Goal: Task Accomplishment & Management: Manage account settings

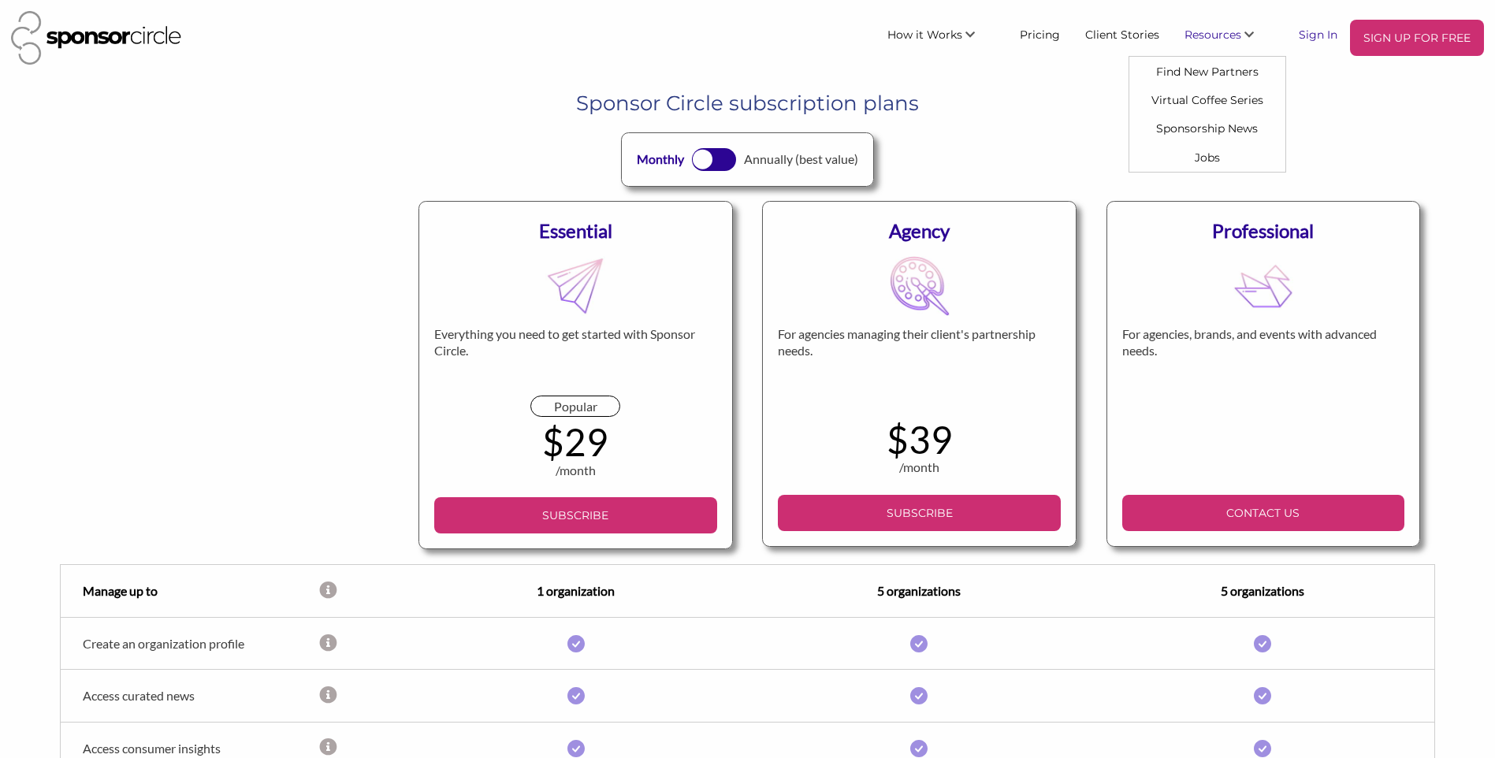
click at [1327, 35] on link "Sign In" at bounding box center [1318, 34] width 64 height 28
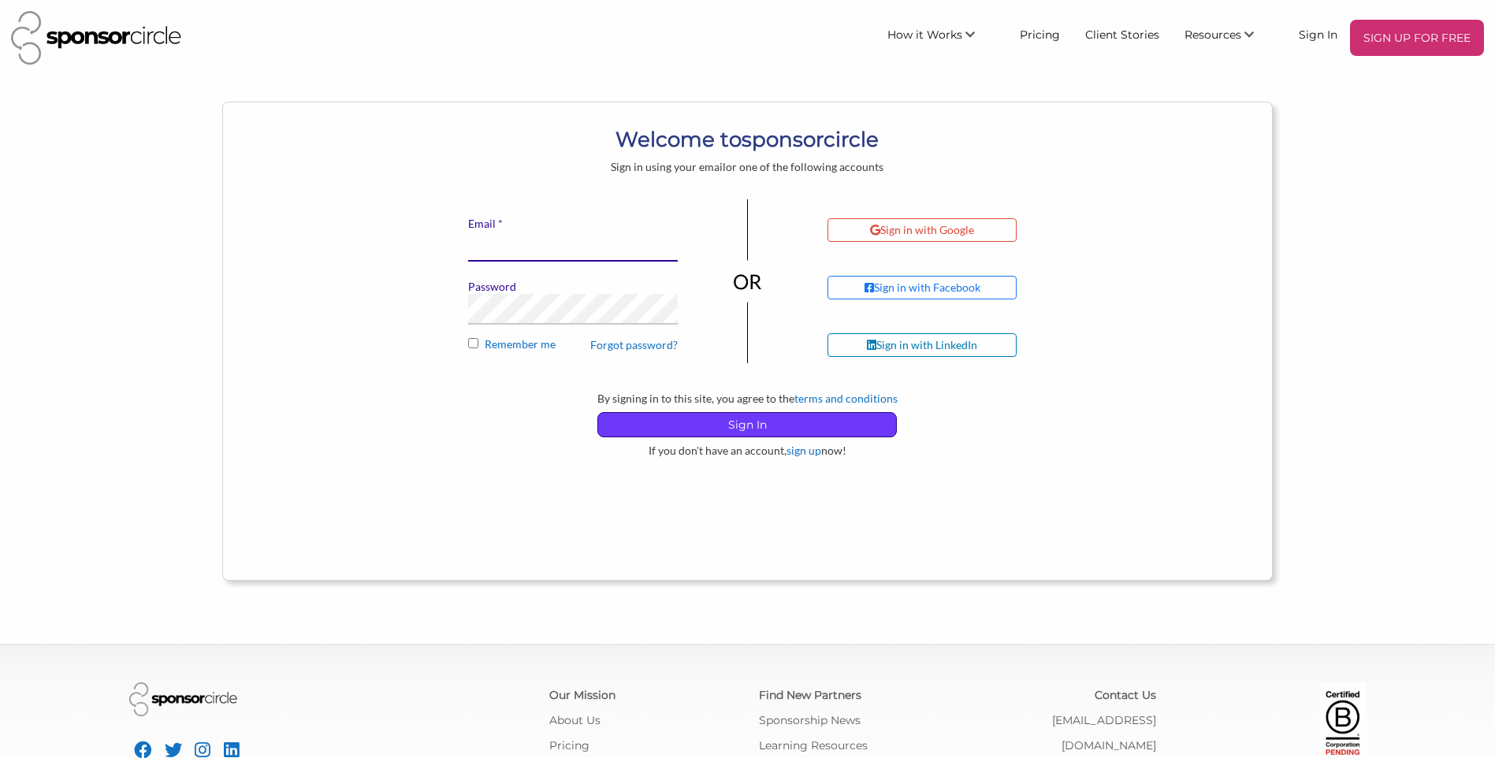
type input "financeadmin@motocanada.com"
click at [730, 424] on p "Sign In" at bounding box center [747, 425] width 298 height 24
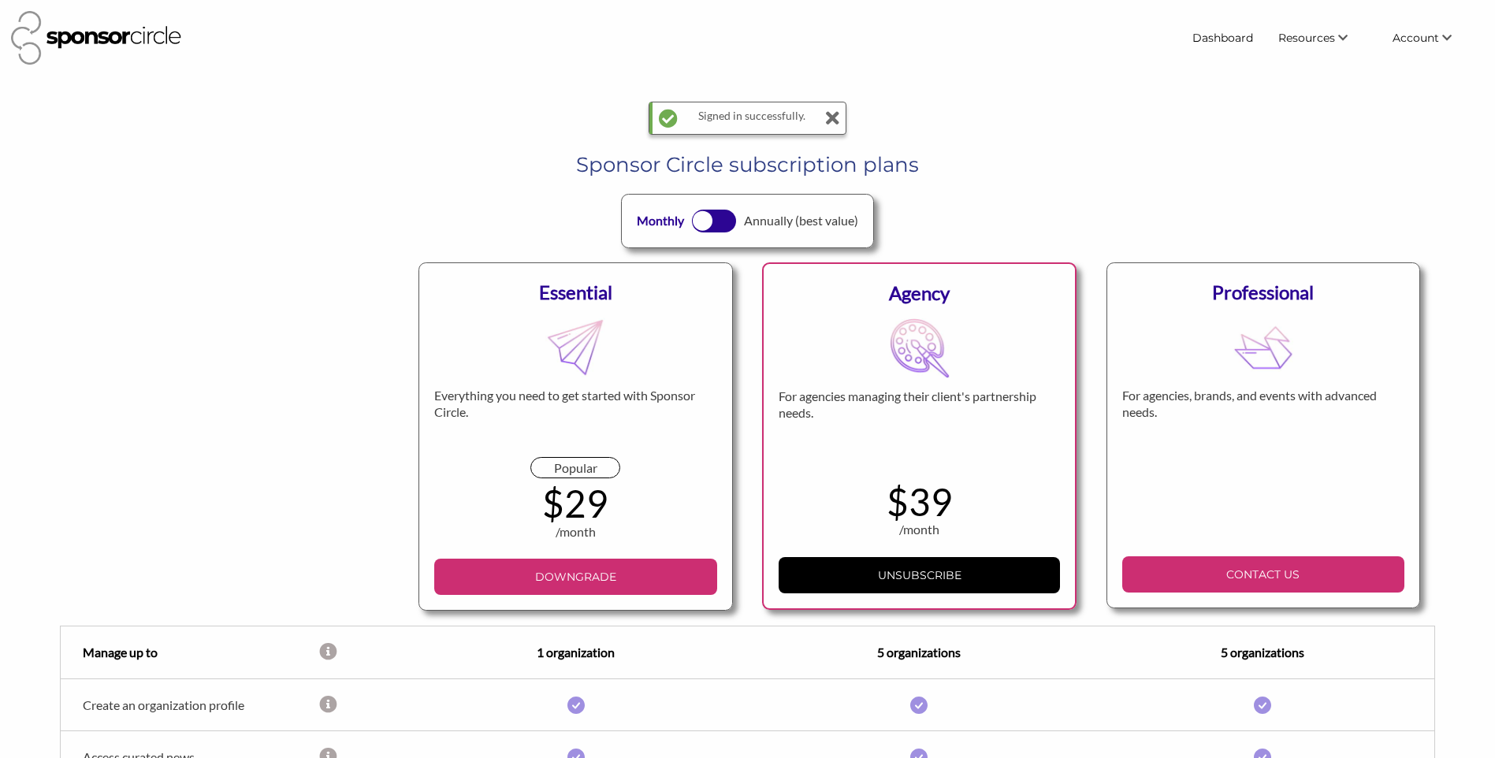
click at [475, 339] on div "Essential Everything you need to get started with Sponsor Circle. Popular $29 /…" at bounding box center [575, 436] width 314 height 348
click at [1416, 153] on link "Payments" at bounding box center [1405, 153] width 156 height 28
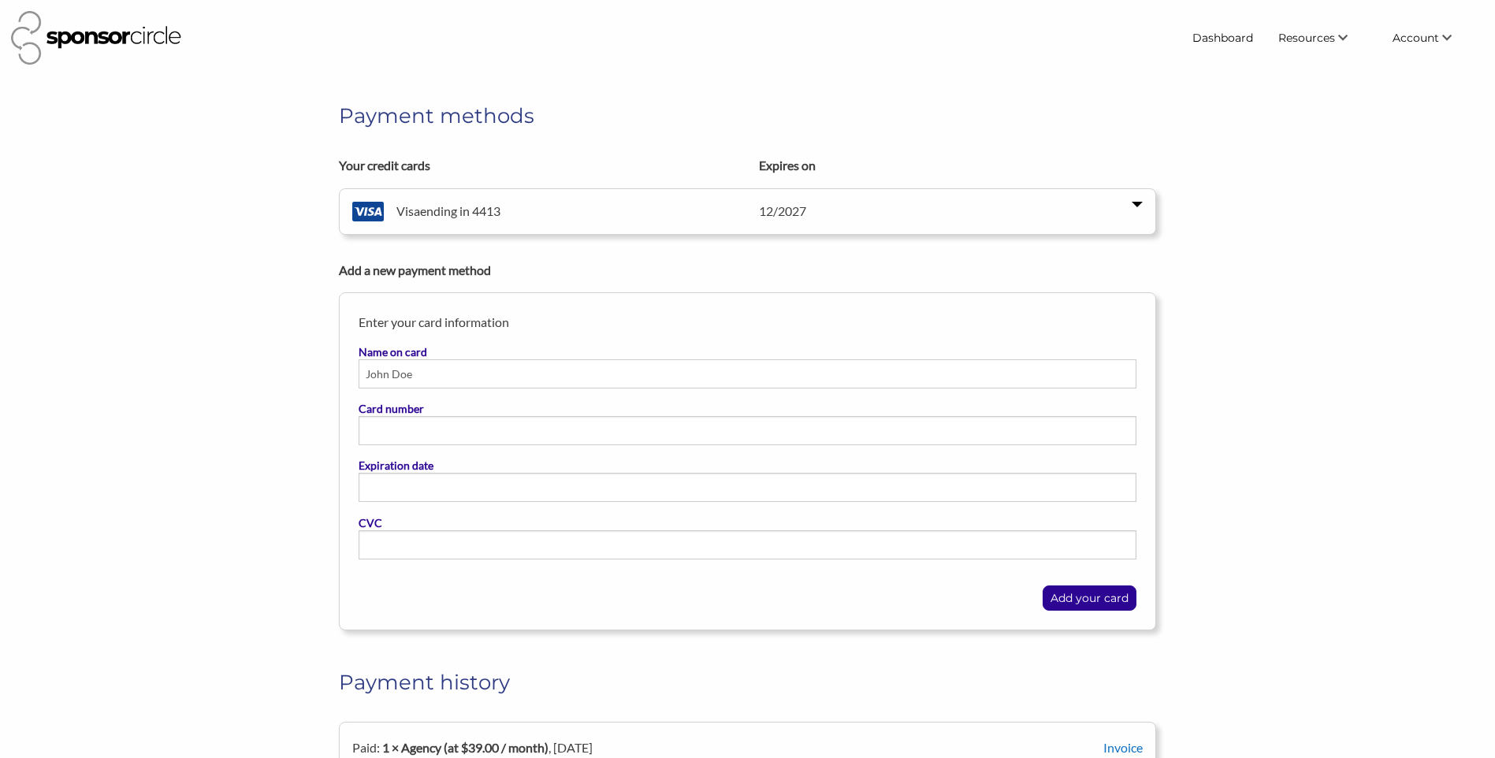
scroll to position [303, 0]
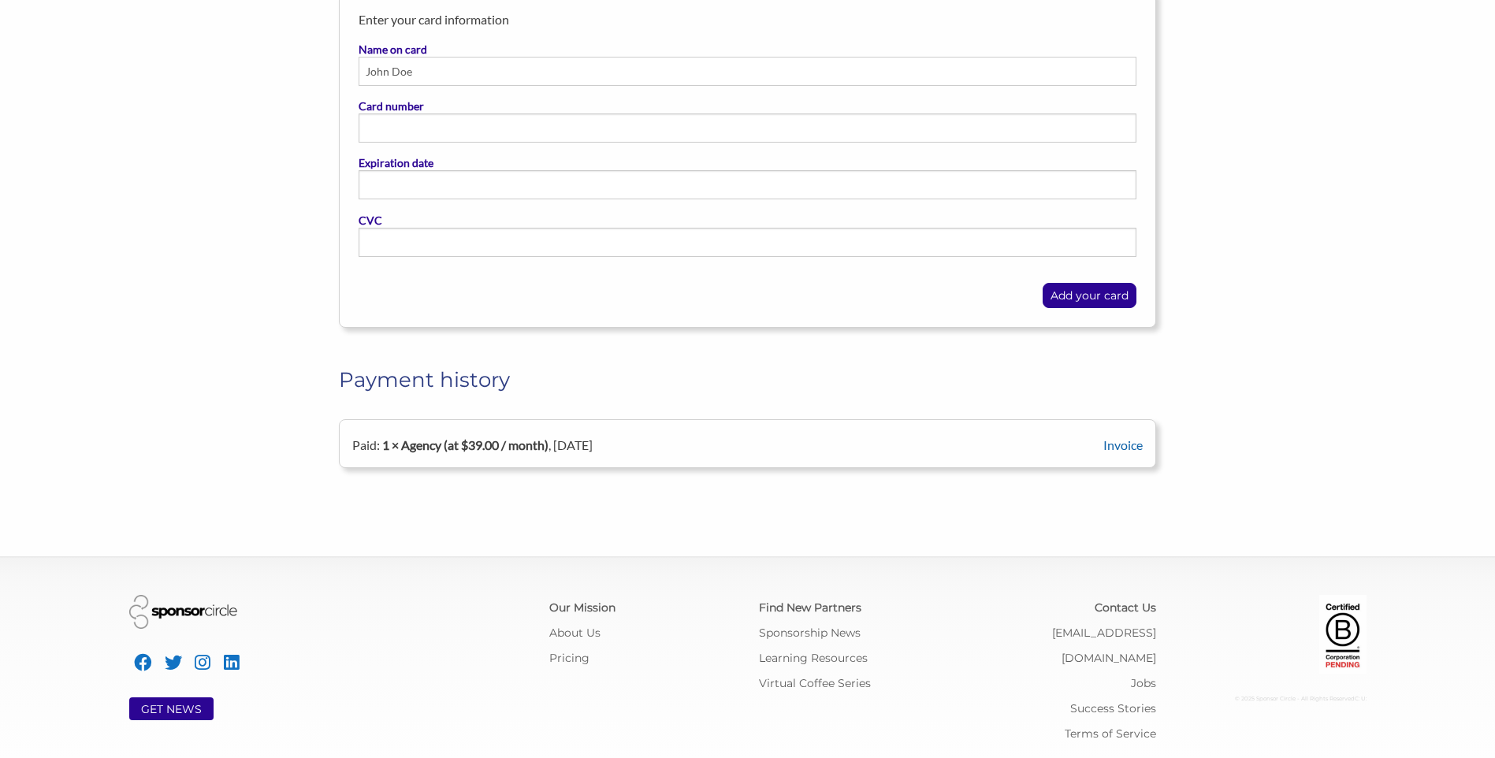
click at [1130, 444] on link "Invoice" at bounding box center [1122, 444] width 39 height 15
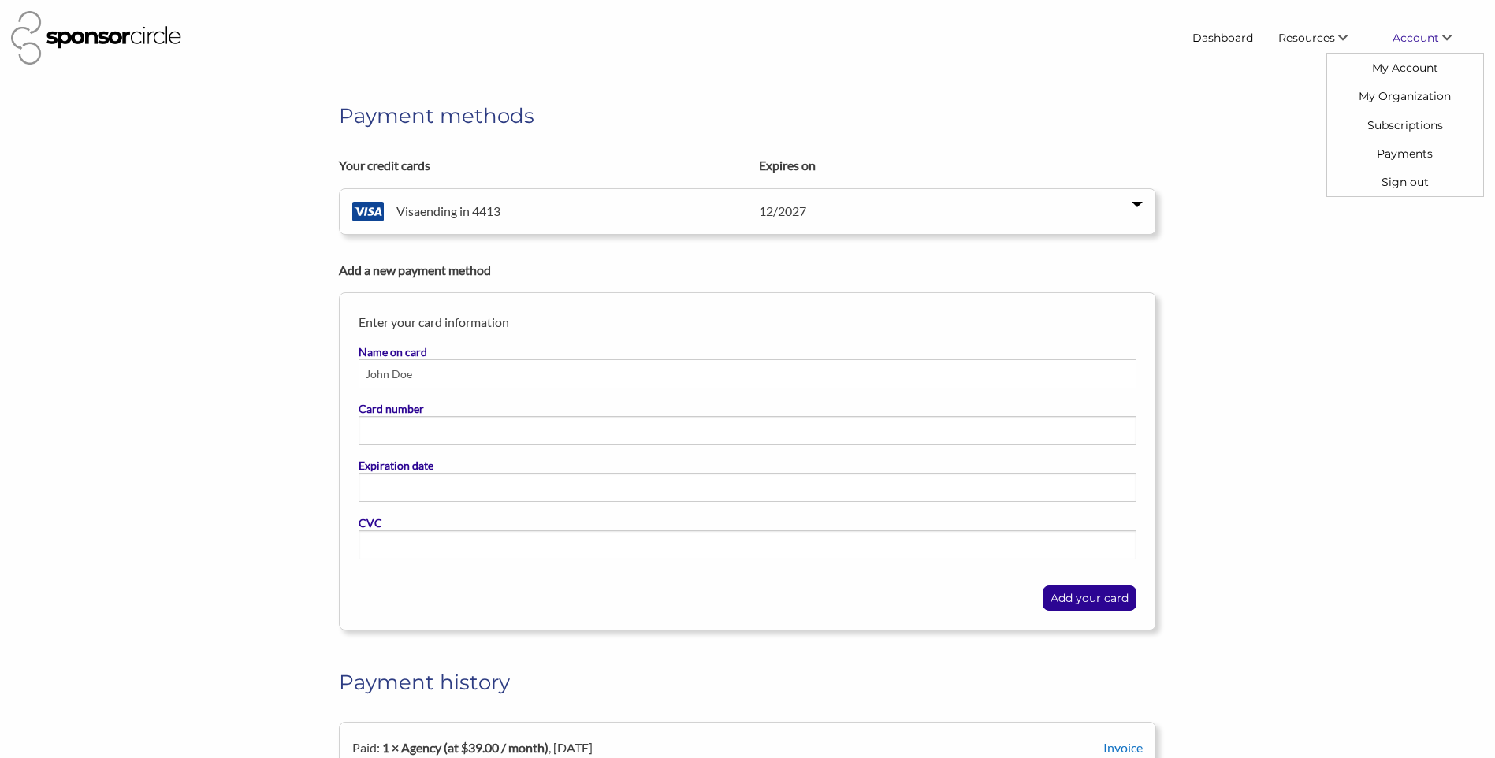
click at [1407, 38] on span "Account" at bounding box center [1416, 38] width 46 height 14
click at [1407, 181] on link "Sign out" at bounding box center [1405, 182] width 156 height 28
